Goal: Task Accomplishment & Management: Manage account settings

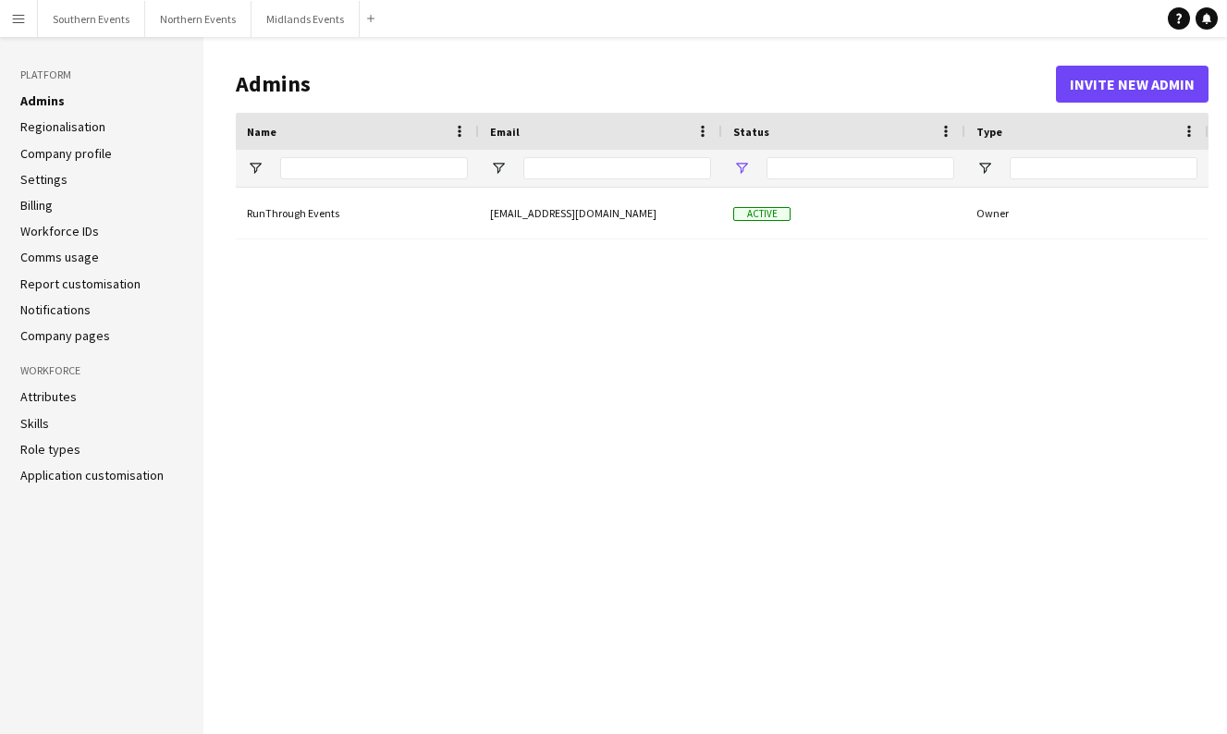
type input "**********"
click at [93, 17] on button "Southern Events Close" at bounding box center [91, 19] width 107 height 36
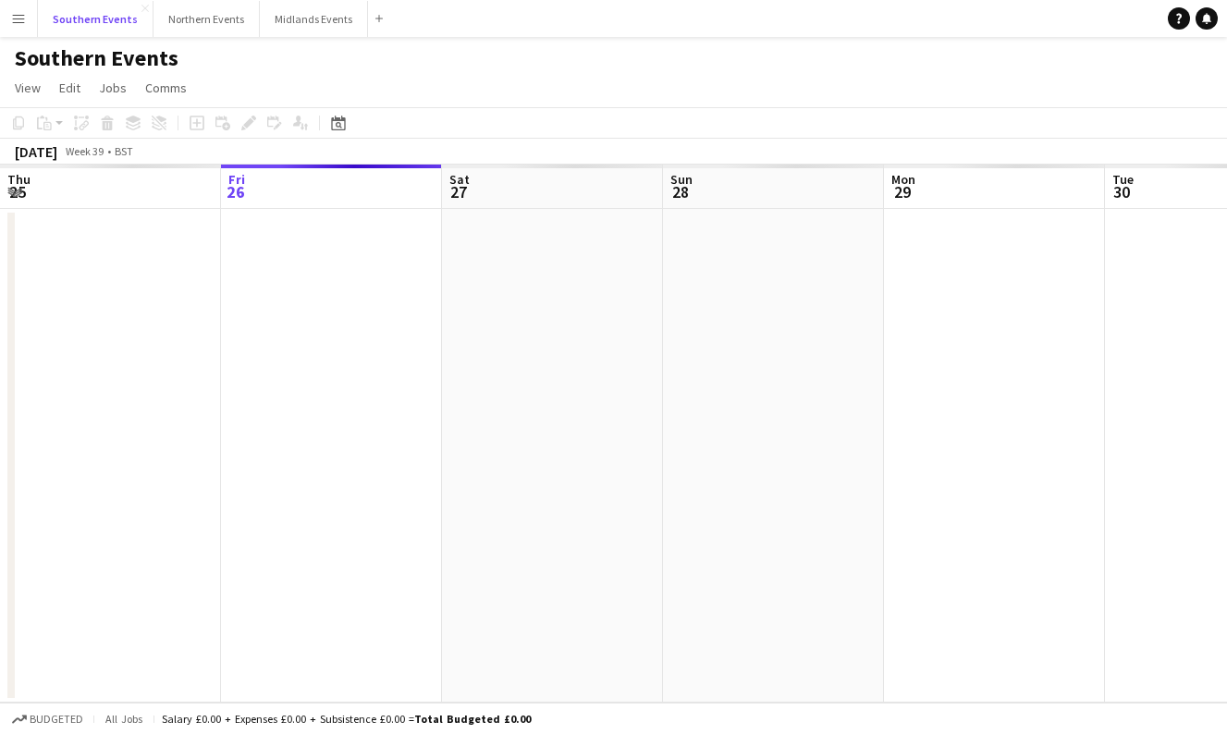
scroll to position [0, 442]
click at [341, 124] on icon "Date picker" at bounding box center [338, 123] width 15 height 15
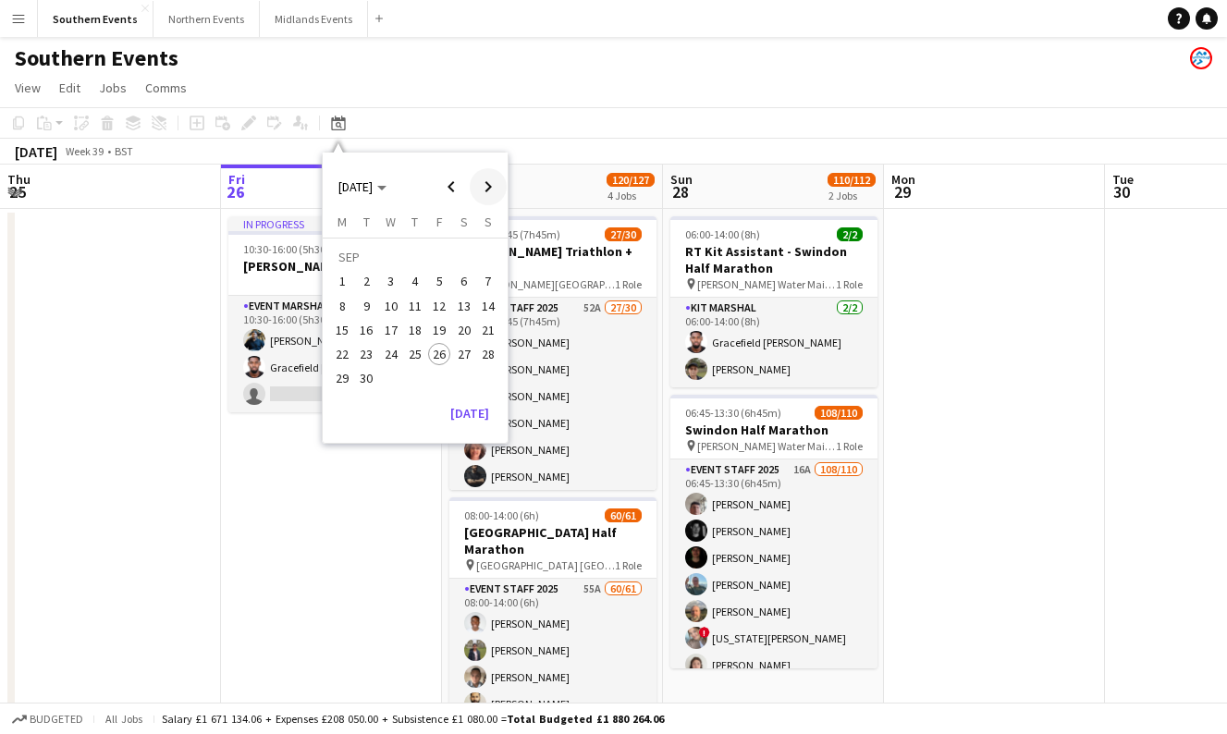
click at [478, 184] on span "Next month" at bounding box center [488, 186] width 37 height 37
click at [468, 280] on span "4" at bounding box center [464, 282] width 22 height 22
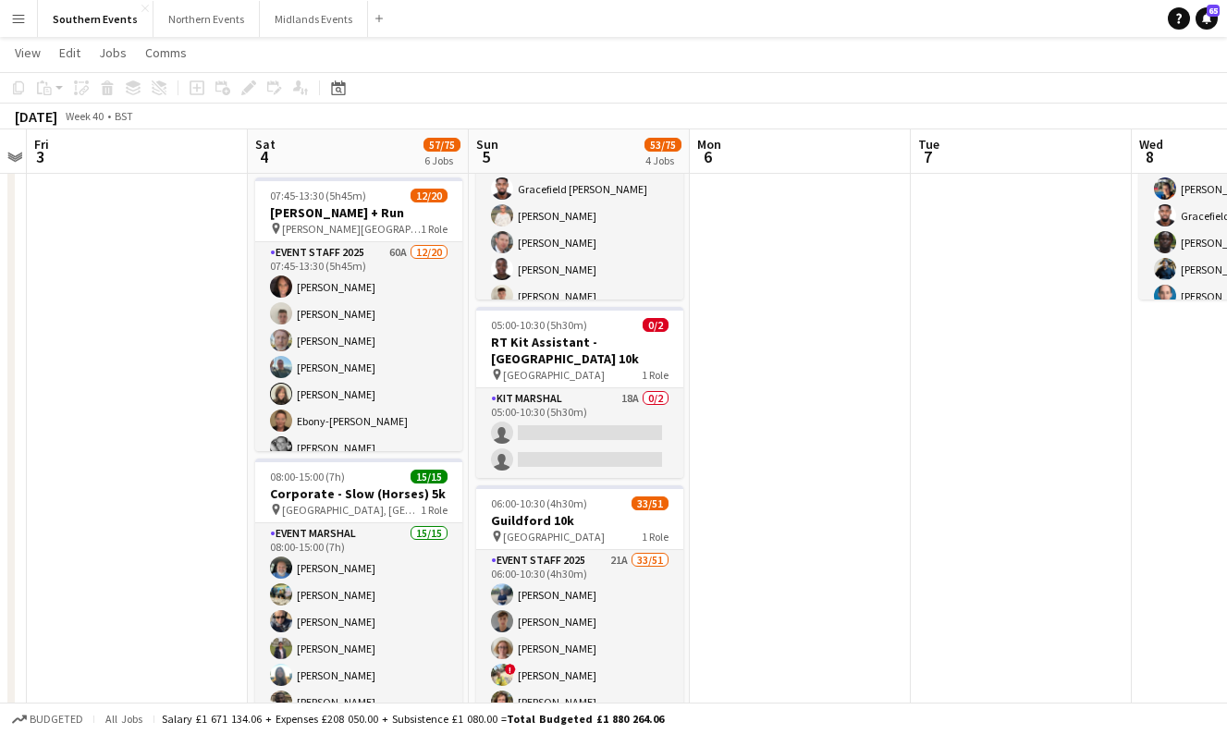
scroll to position [7, 0]
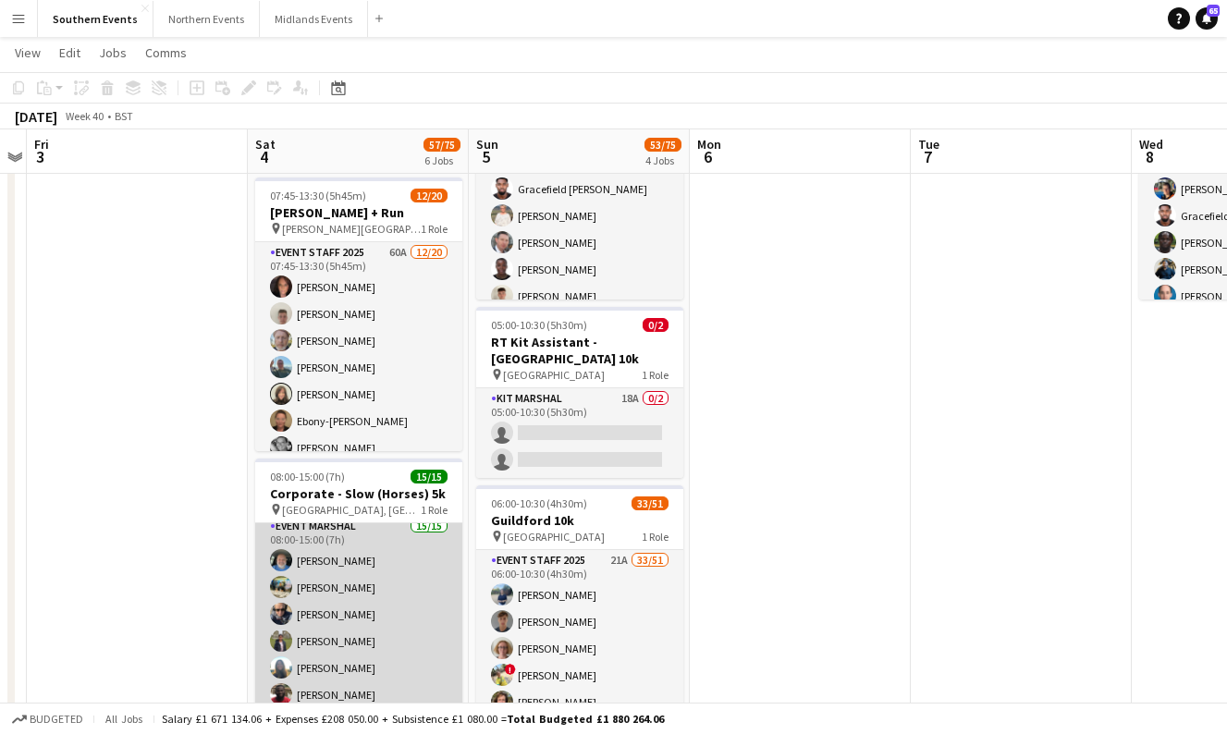
click at [284, 581] on app-user-avatar at bounding box center [281, 587] width 22 height 22
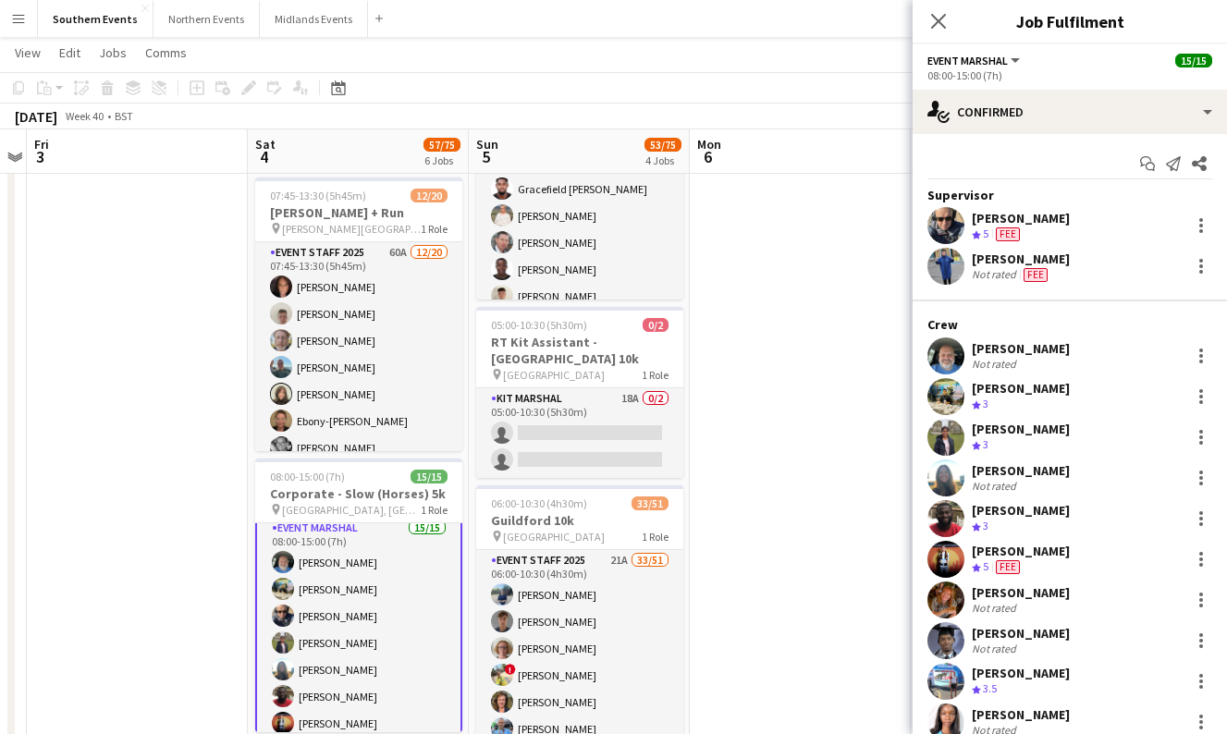
scroll to position [9, 0]
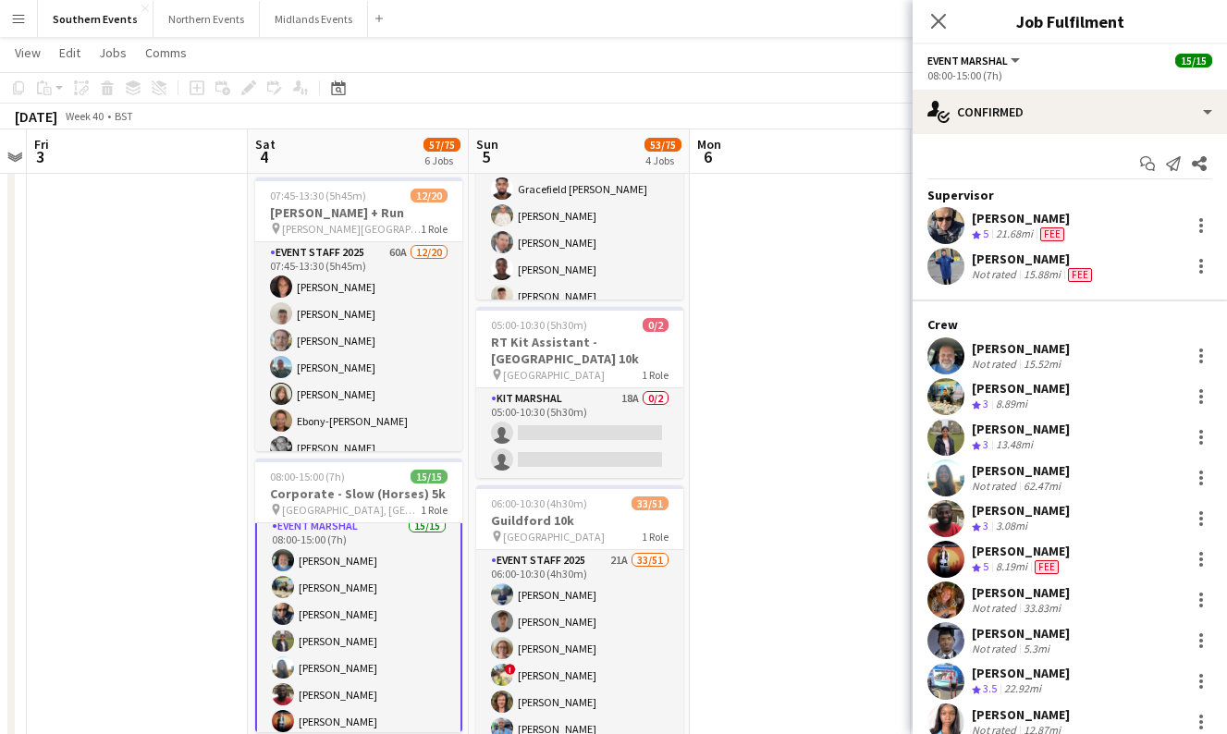
click at [937, 380] on app-user-avatar at bounding box center [946, 396] width 37 height 37
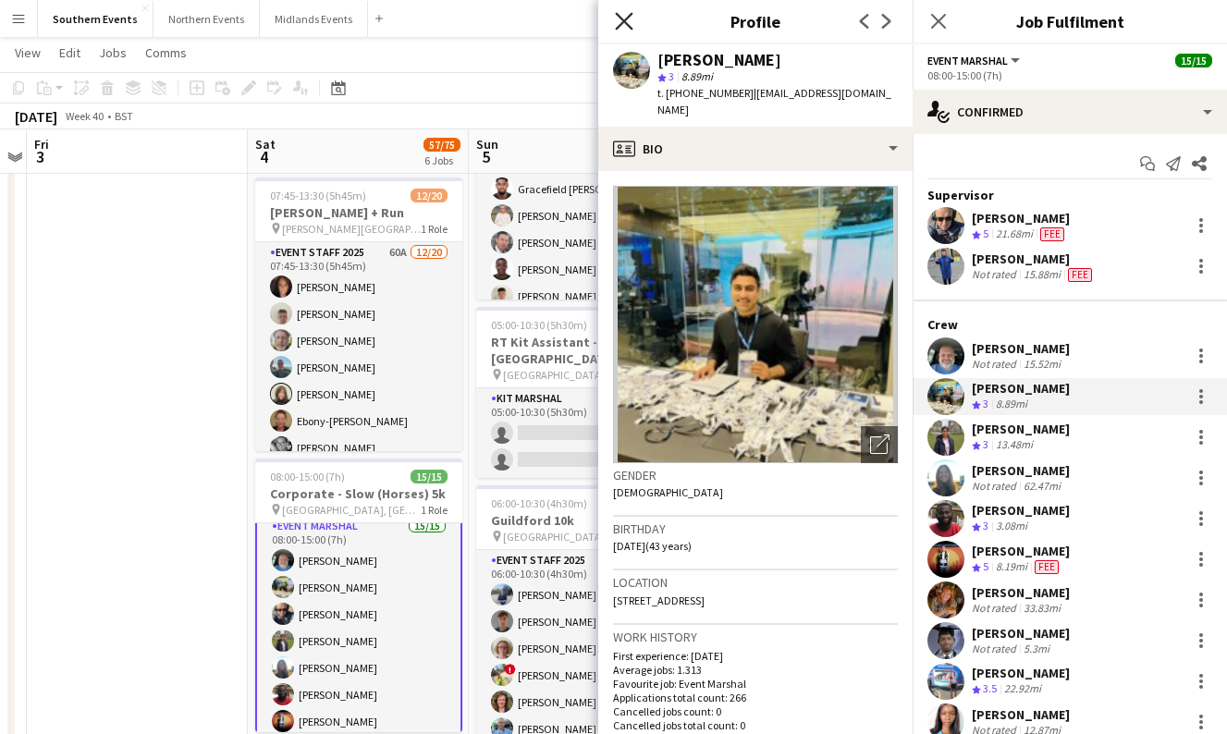
click at [624, 22] on icon at bounding box center [624, 21] width 18 height 18
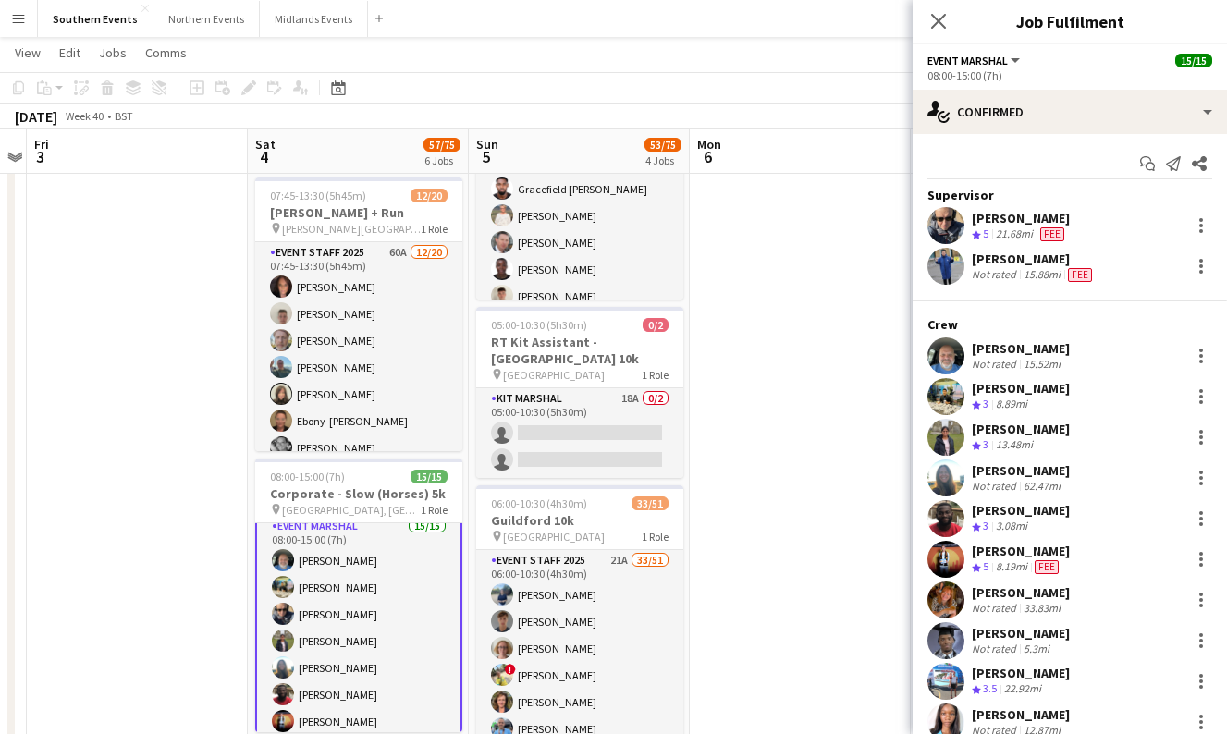
click at [937, 21] on icon at bounding box center [938, 21] width 15 height 15
